Goal: Task Accomplishment & Management: Use online tool/utility

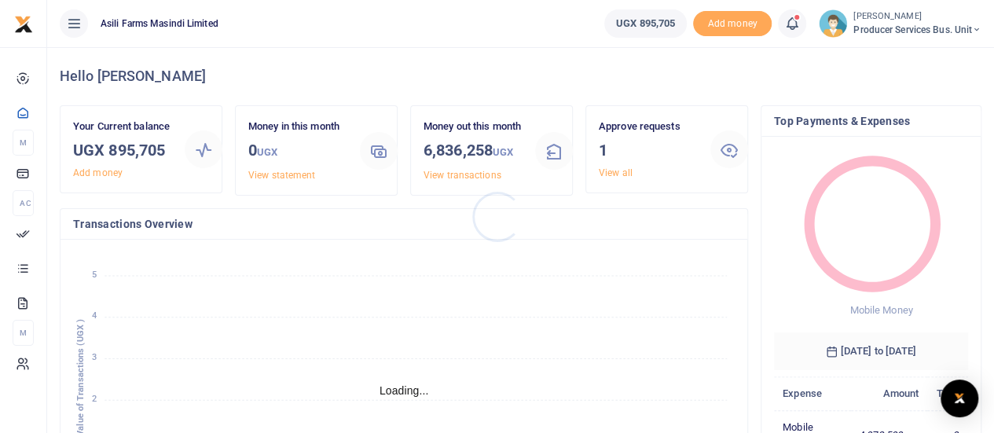
scroll to position [13, 13]
click at [604, 171] on link "View all" at bounding box center [616, 172] width 34 height 11
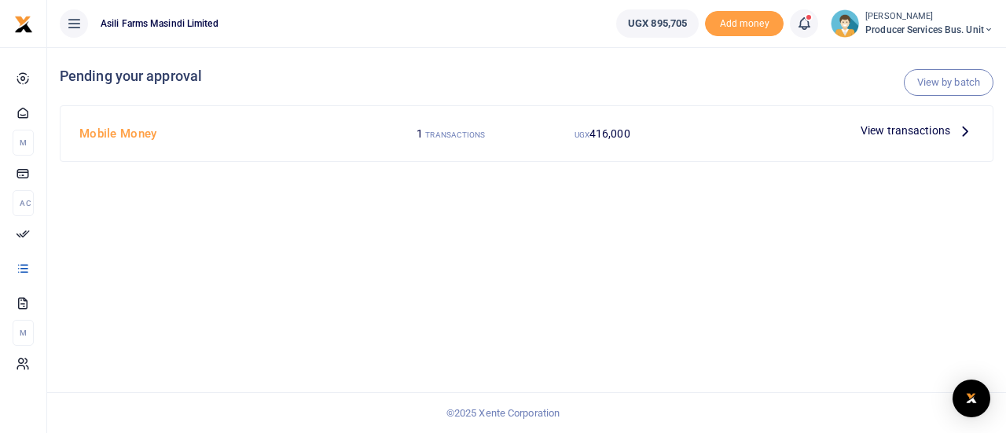
click at [946, 129] on span "View transactions" at bounding box center [906, 130] width 90 height 17
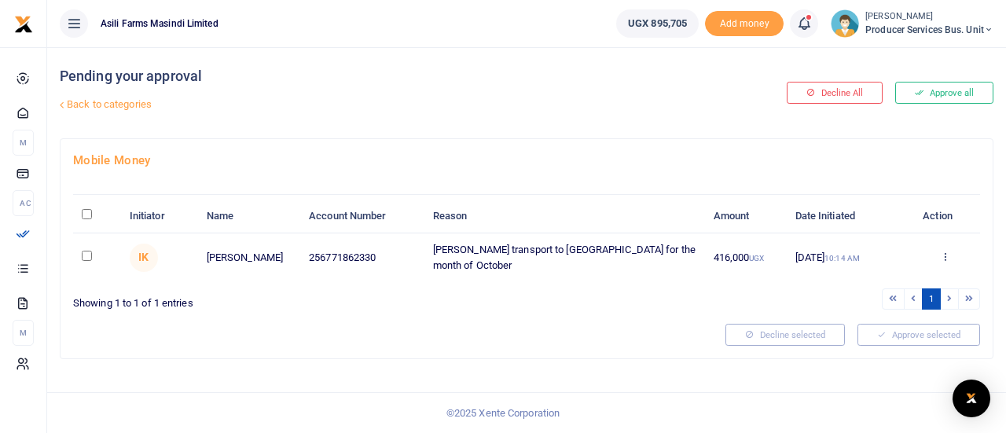
click at [85, 256] on input "checkbox" at bounding box center [87, 256] width 10 height 10
checkbox input "true"
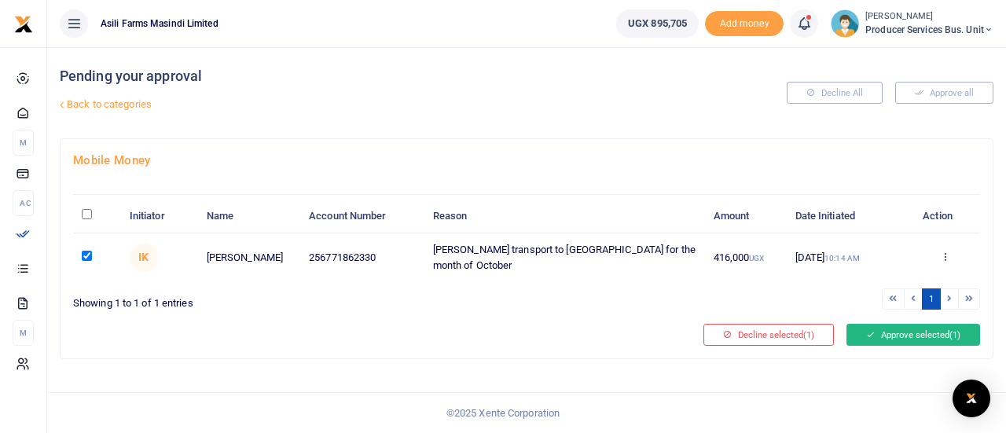
click at [880, 332] on button "Approve selected (1)" at bounding box center [914, 335] width 134 height 22
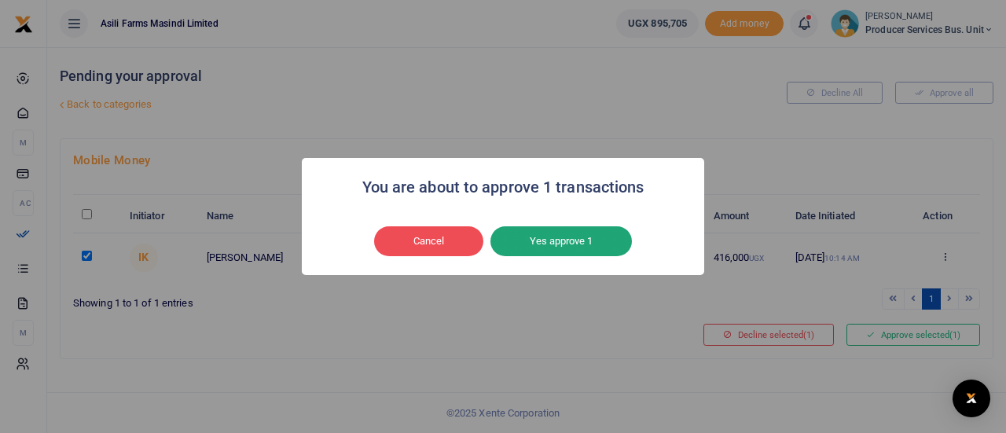
click at [542, 236] on button "Yes approve 1" at bounding box center [560, 241] width 141 height 30
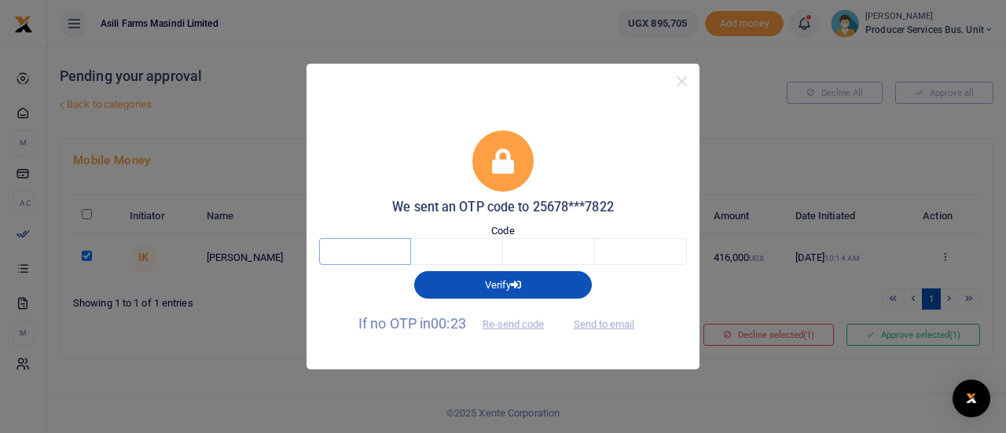
click at [394, 265] on input "text" at bounding box center [365, 251] width 92 height 27
type input "5"
type input "4"
type input "0"
type input "2"
